Goal: Navigation & Orientation: Find specific page/section

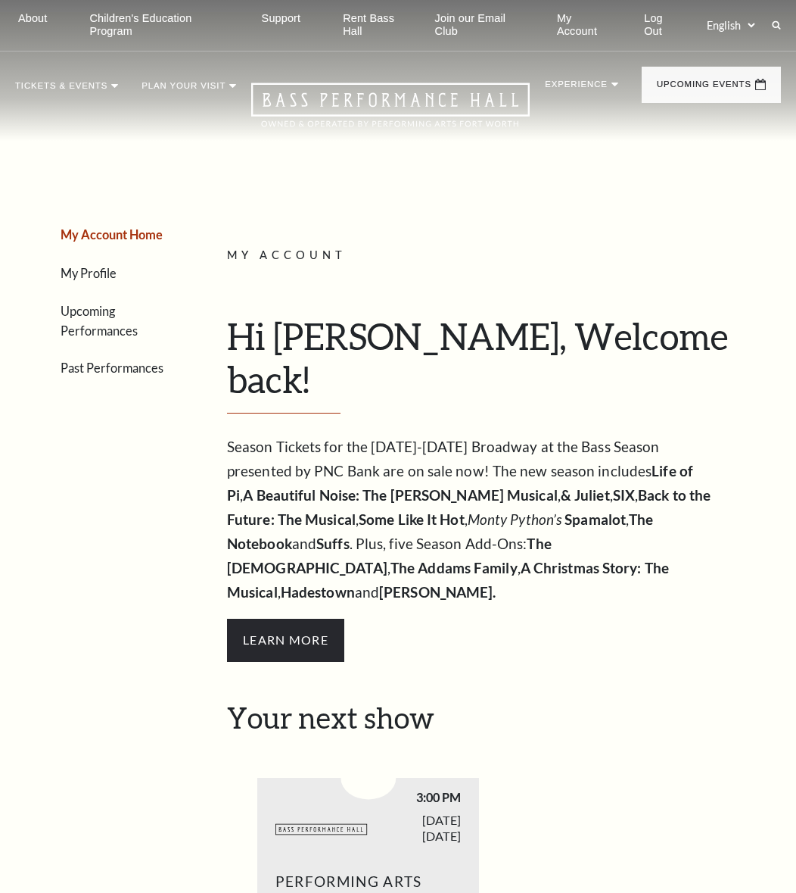
drag, startPoint x: 793, startPoint y: 251, endPoint x: 892, endPoint y: 251, distance: 98.4
click at [796, 251] on html "*{ pointer-events: fill; } Select: English Español Tickets & Events Now On Sale…" at bounding box center [398, 446] width 796 height 893
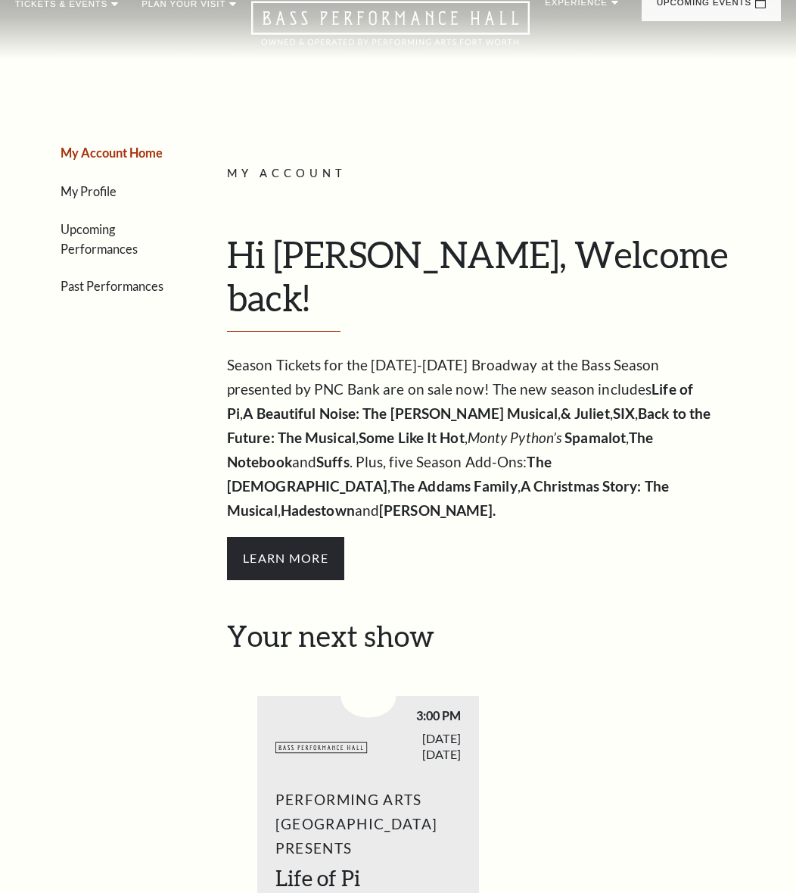
scroll to position [136, 0]
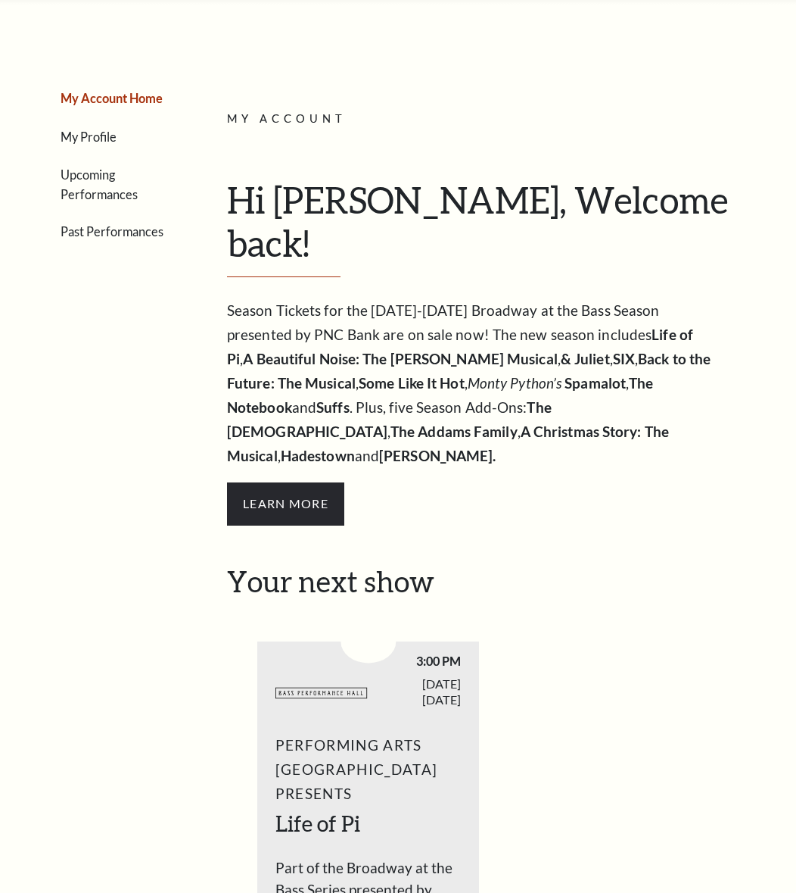
click at [134, 198] on link "Upcoming Performances" at bounding box center [99, 184] width 77 height 34
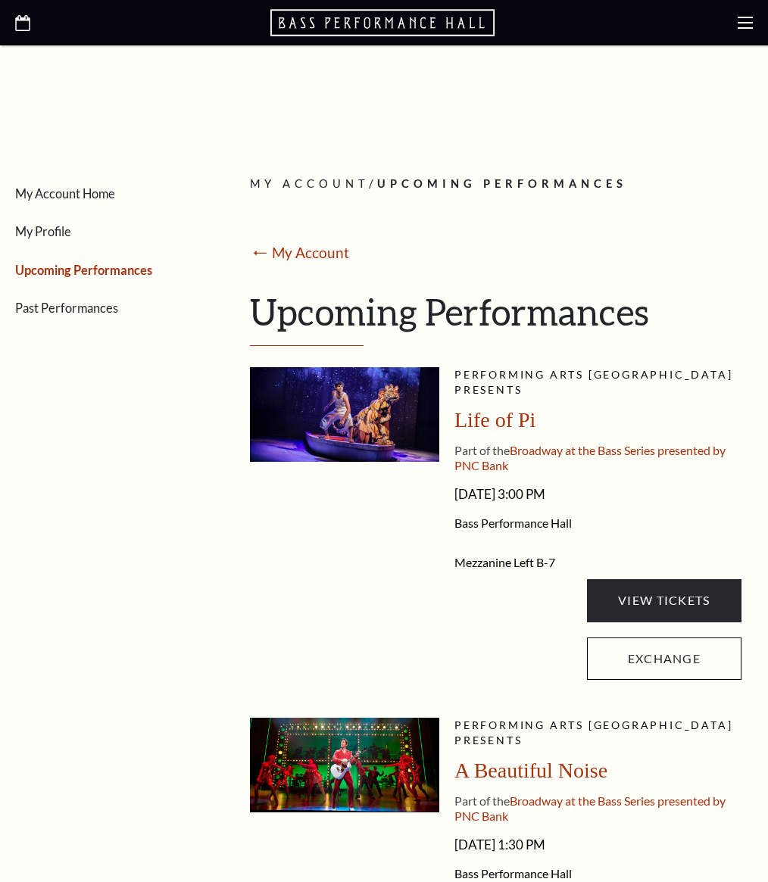
scroll to position [112, 0]
